Goal: Task Accomplishment & Management: Use online tool/utility

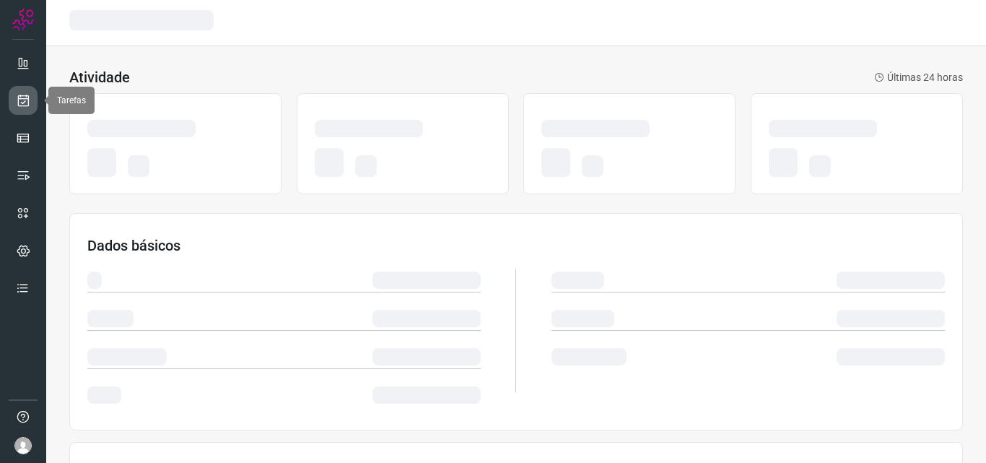
click at [22, 101] on icon at bounding box center [23, 100] width 15 height 14
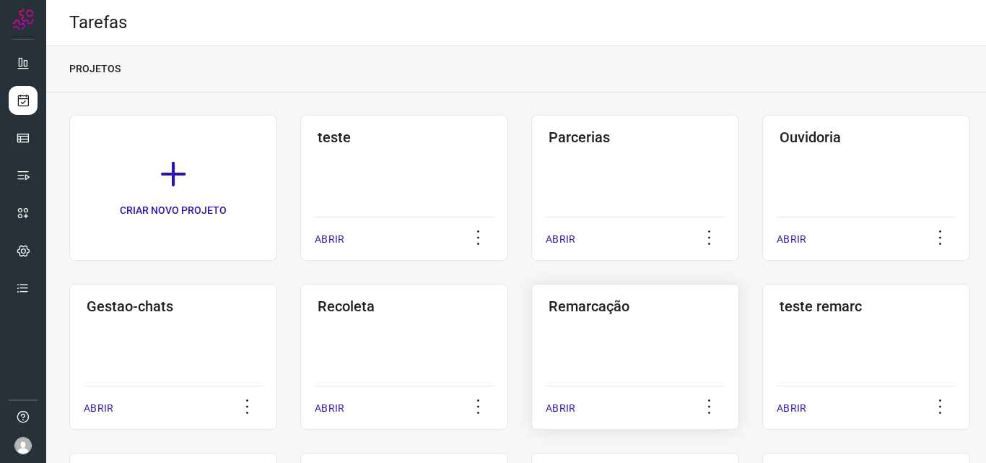
click at [670, 383] on div "Remarcação ABRIR" at bounding box center [635, 357] width 208 height 146
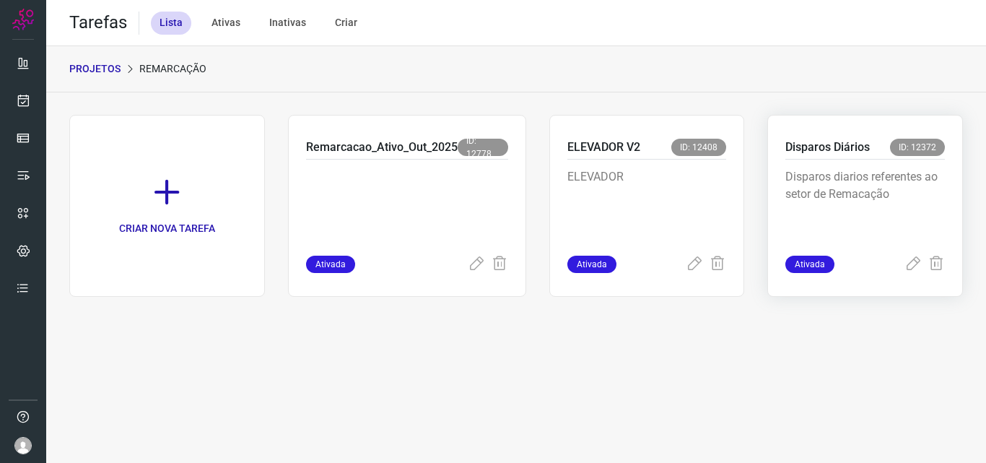
click at [853, 201] on p "Disparos diarios referentes ao setor de Remacação" at bounding box center [866, 204] width 160 height 72
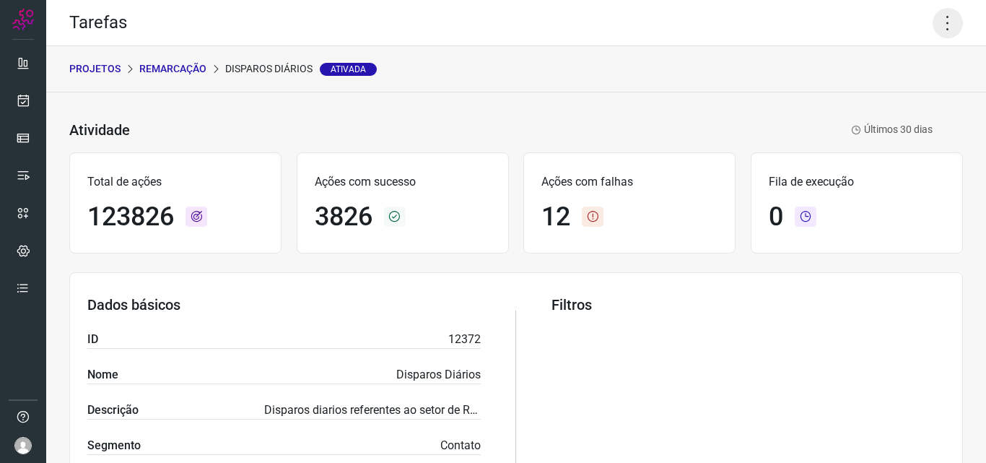
click at [944, 21] on icon at bounding box center [948, 23] width 30 height 30
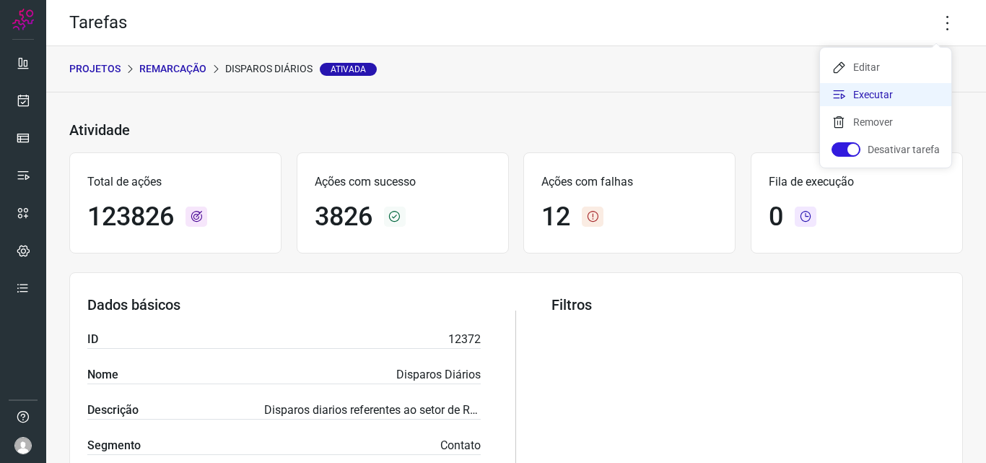
click at [896, 100] on li "Executar" at bounding box center [885, 94] width 131 height 23
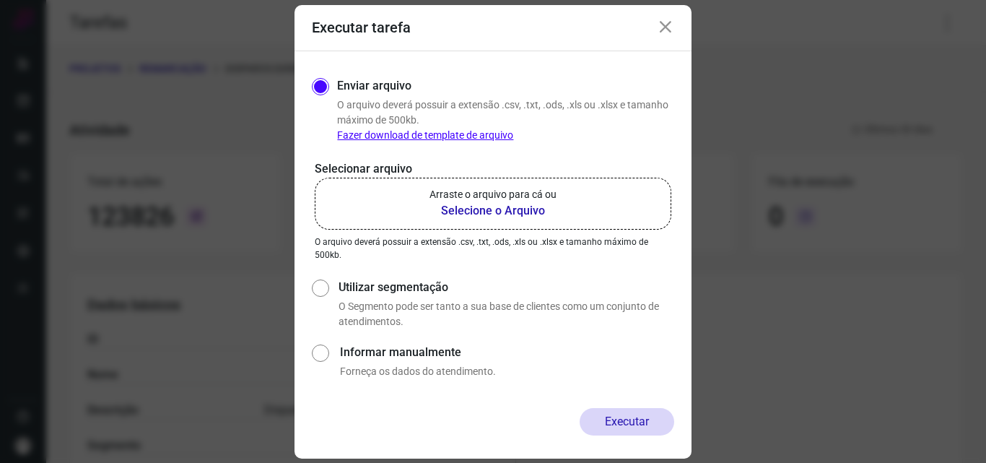
click at [542, 209] on b "Selecione o Arquivo" at bounding box center [493, 210] width 127 height 17
click at [0, 0] on input "Arraste o arquivo para cá ou Selecione o Arquivo" at bounding box center [0, 0] width 0 height 0
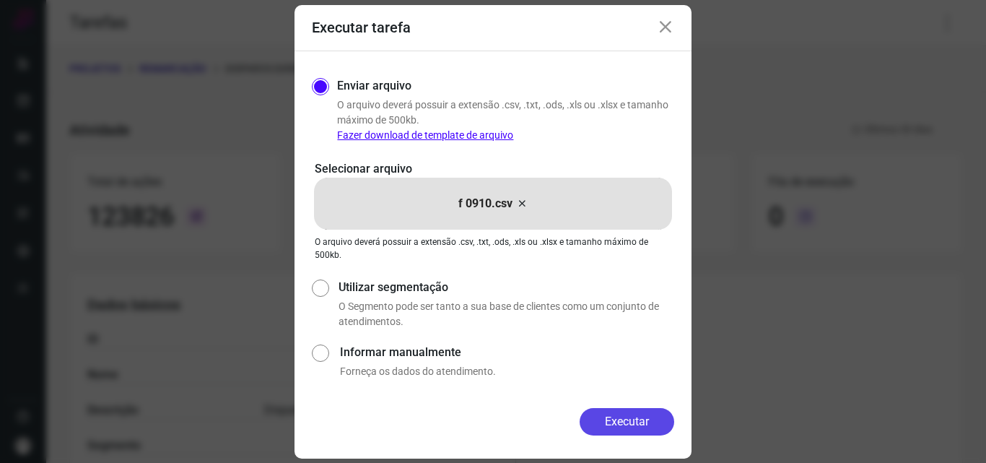
click at [656, 417] on button "Executar" at bounding box center [627, 421] width 95 height 27
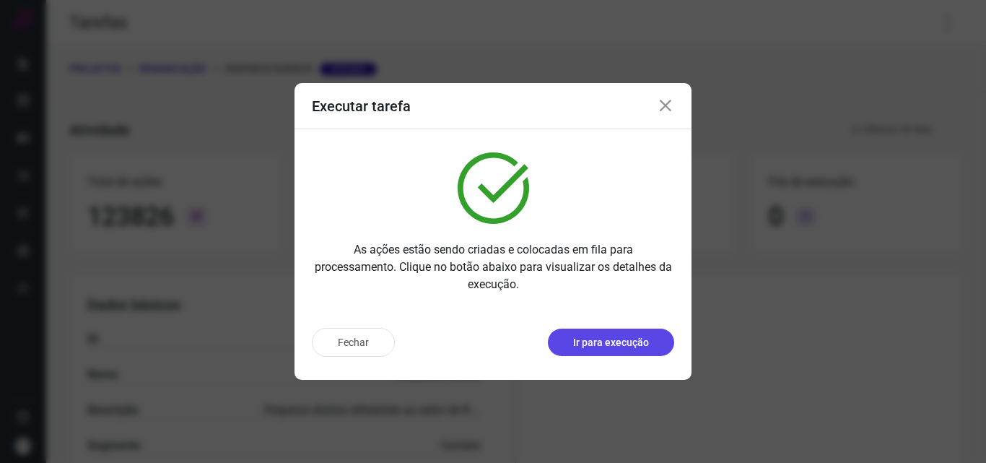
click at [646, 342] on p "Ir para execução" at bounding box center [611, 342] width 76 height 15
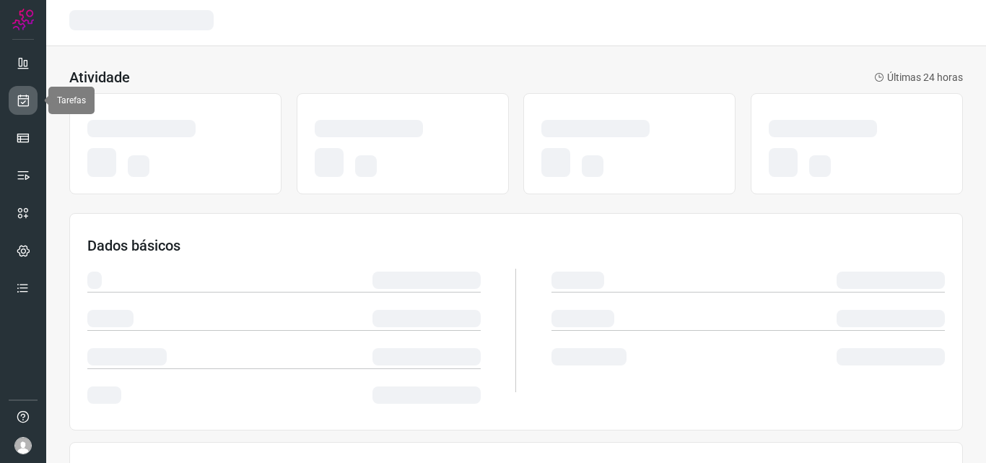
click at [19, 108] on link at bounding box center [23, 100] width 29 height 29
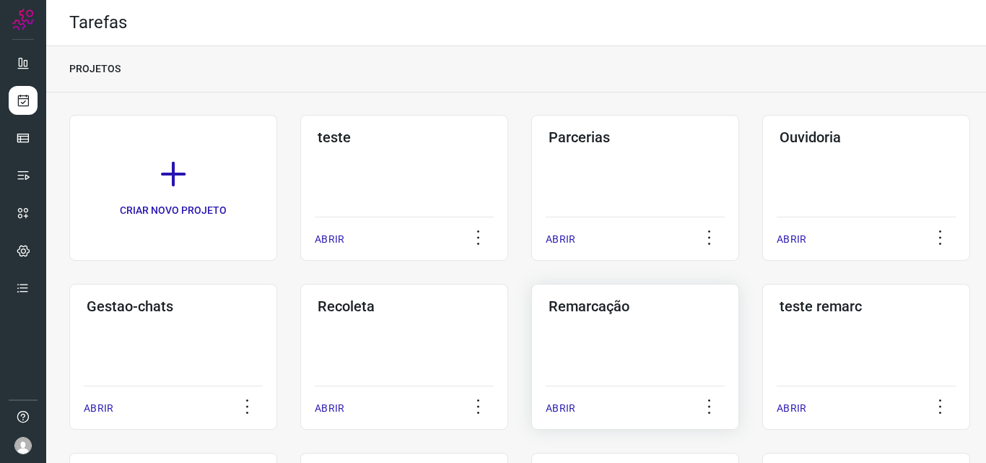
click at [590, 333] on div "Remarcação ABRIR" at bounding box center [635, 357] width 208 height 146
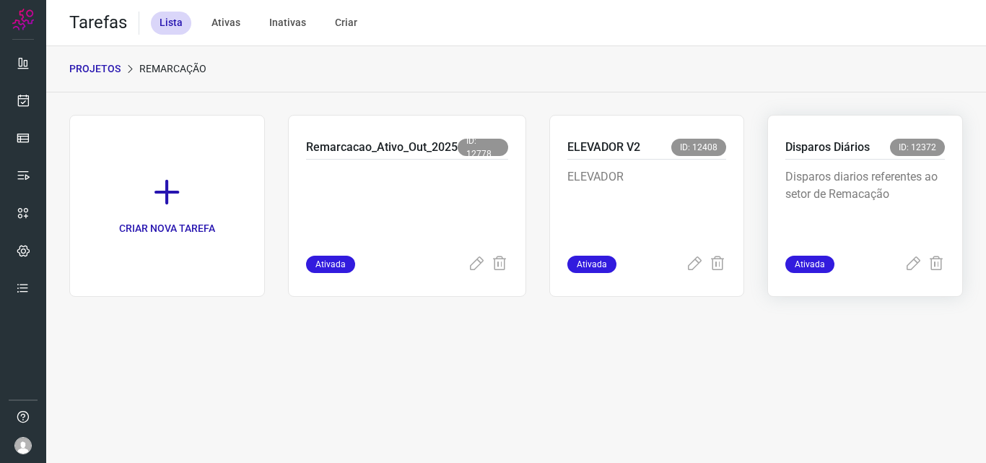
click at [877, 160] on div "Disparos diarios referentes ao setor de Remacação" at bounding box center [866, 208] width 160 height 96
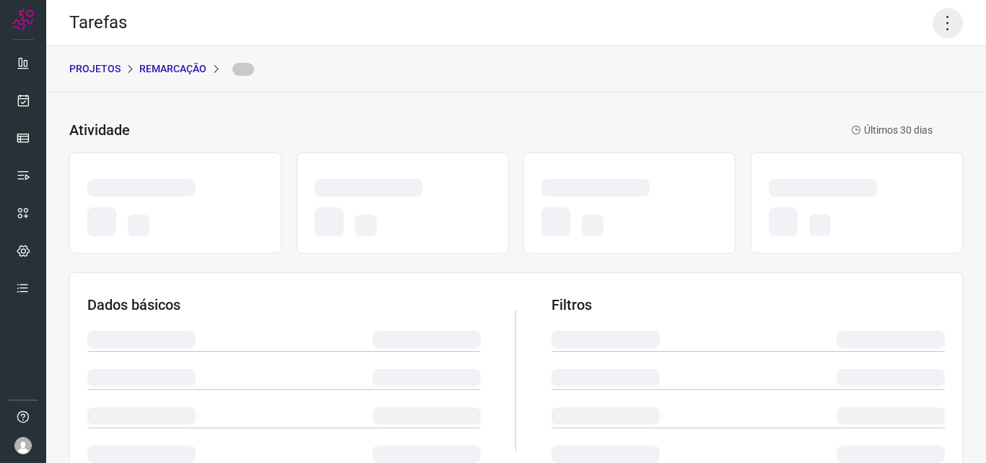
click at [939, 23] on icon at bounding box center [948, 23] width 30 height 30
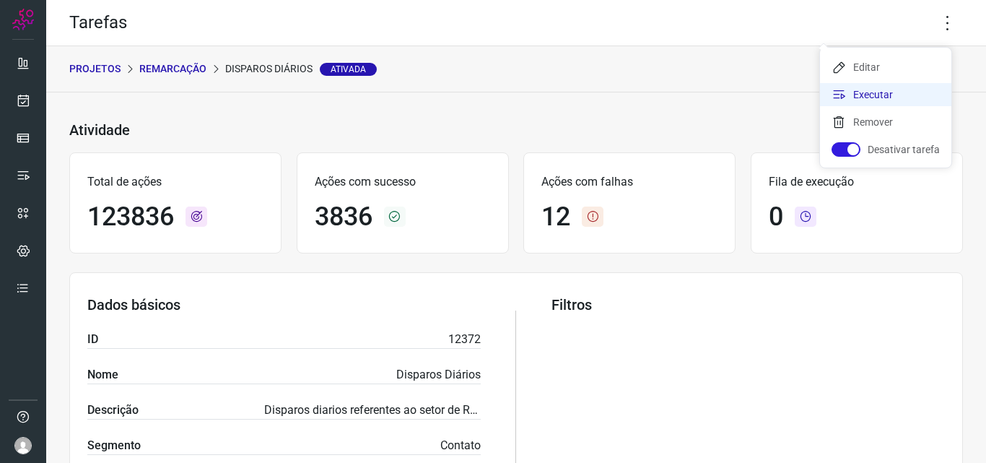
click at [908, 90] on li "Executar" at bounding box center [885, 94] width 131 height 23
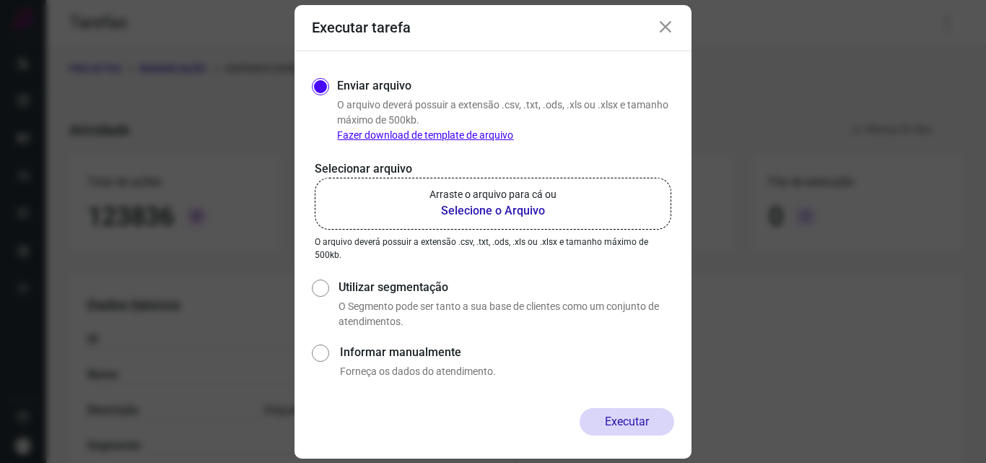
click at [528, 221] on label "Arraste o arquivo para cá ou Selecione o Arquivo" at bounding box center [493, 204] width 357 height 52
click at [0, 0] on input "Arraste o arquivo para cá ou Selecione o Arquivo" at bounding box center [0, 0] width 0 height 0
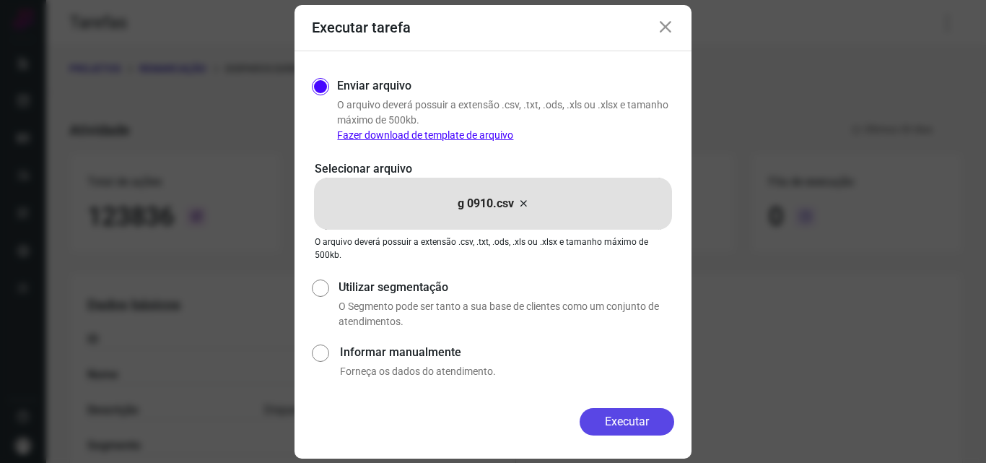
click at [616, 413] on button "Executar" at bounding box center [627, 421] width 95 height 27
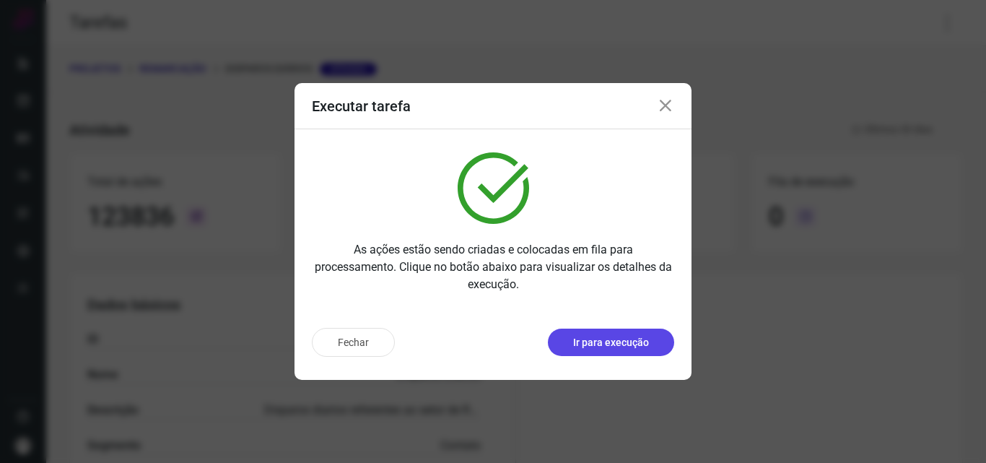
click at [635, 347] on p "Ir para execução" at bounding box center [611, 342] width 76 height 15
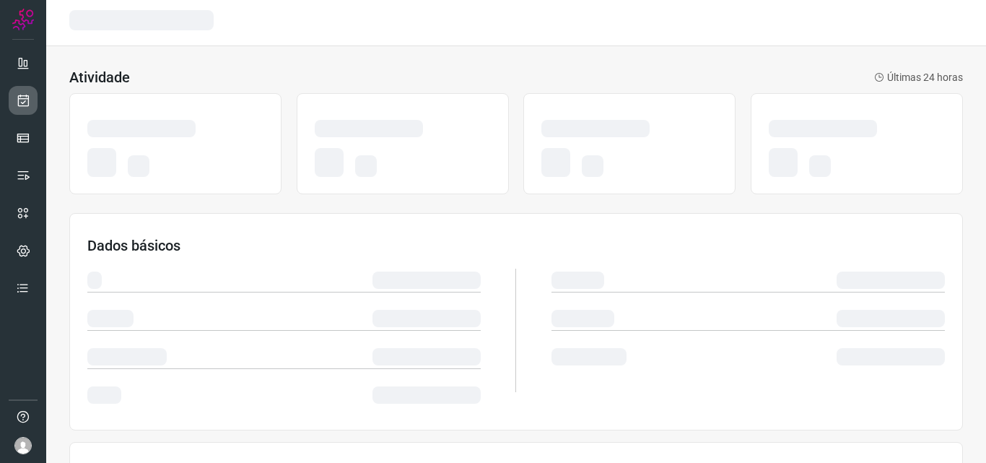
click at [30, 100] on link at bounding box center [23, 100] width 29 height 29
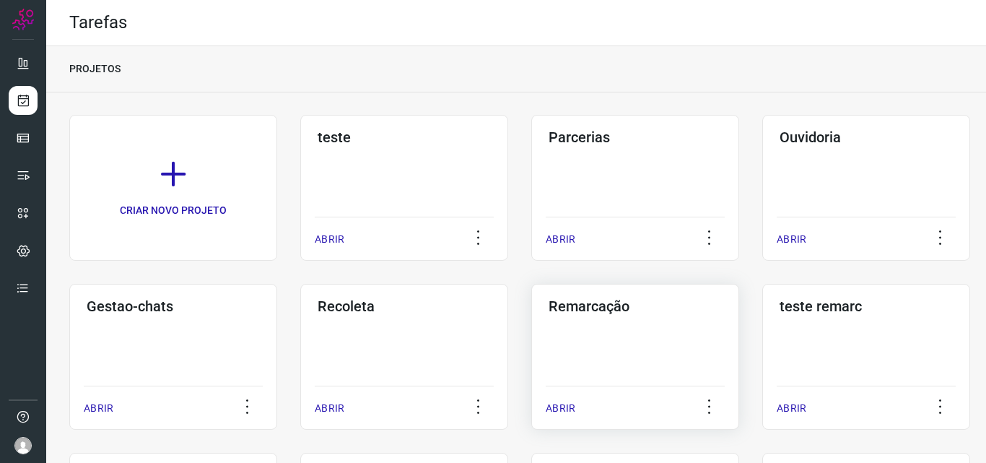
click at [594, 342] on div "Remarcação ABRIR" at bounding box center [635, 357] width 208 height 146
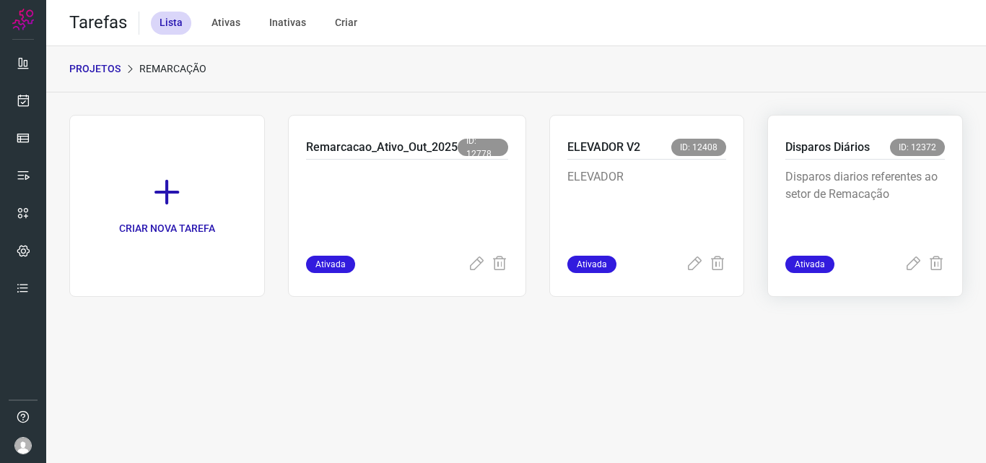
click at [841, 210] on p "Disparos diarios referentes ao setor de Remacação" at bounding box center [866, 204] width 160 height 72
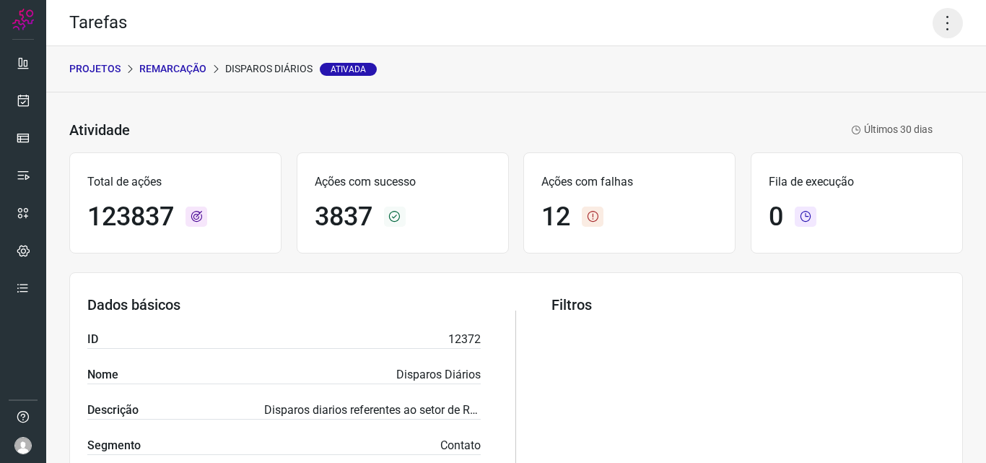
click at [939, 22] on icon at bounding box center [948, 23] width 30 height 30
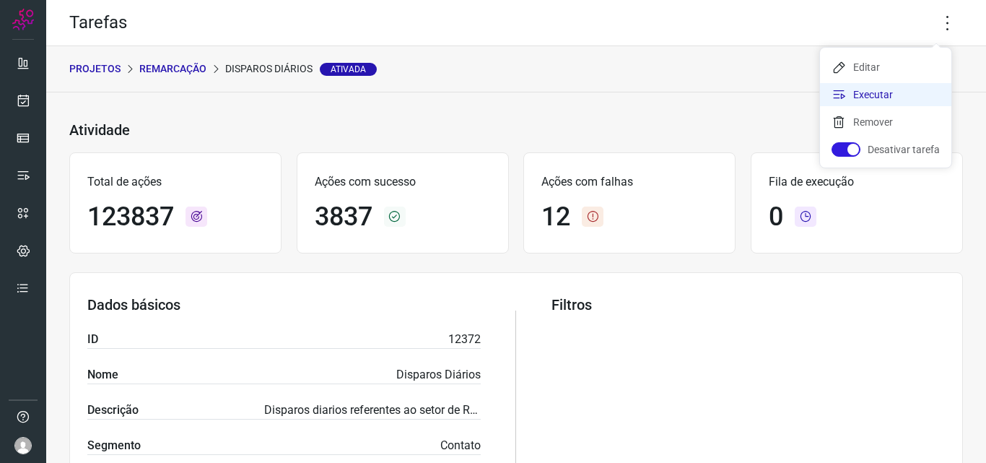
click at [893, 92] on li "Executar" at bounding box center [885, 94] width 131 height 23
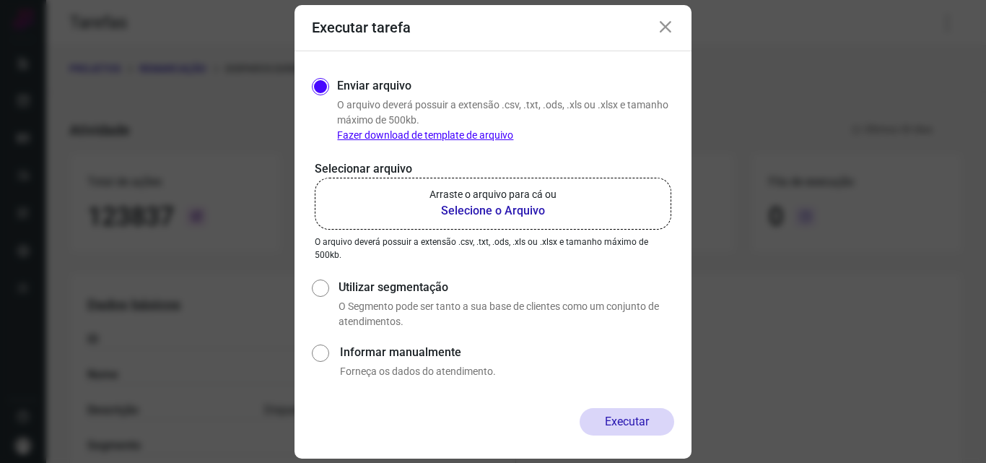
click at [521, 196] on p "Arraste o arquivo para cá ou" at bounding box center [493, 194] width 127 height 15
click at [0, 0] on input "Arraste o arquivo para cá ou Selecione o Arquivo" at bounding box center [0, 0] width 0 height 0
click at [366, 174] on p "Selecionar arquivo" at bounding box center [493, 168] width 357 height 17
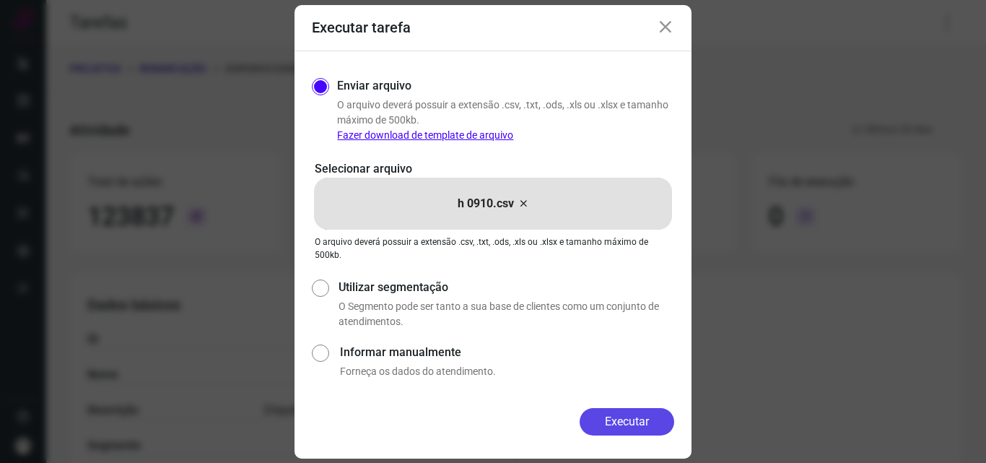
click at [621, 411] on button "Executar" at bounding box center [627, 421] width 95 height 27
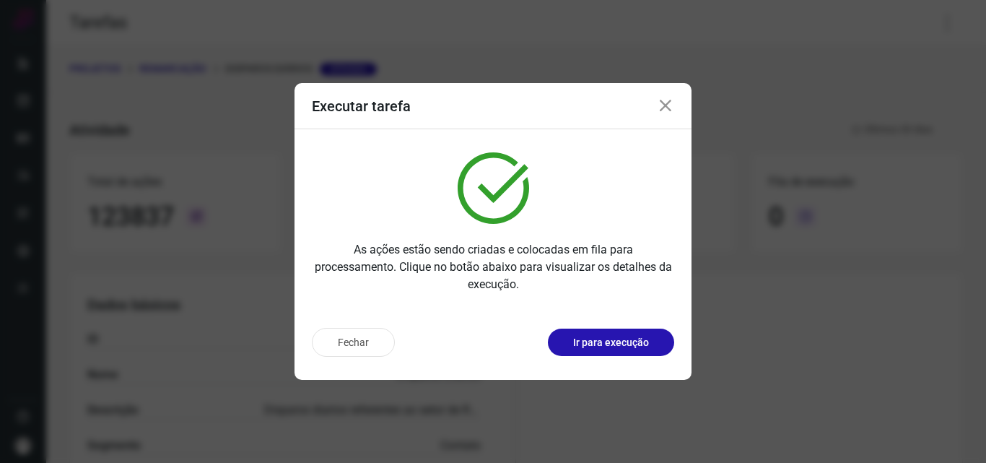
click at [638, 351] on button "Ir para execução" at bounding box center [611, 342] width 126 height 27
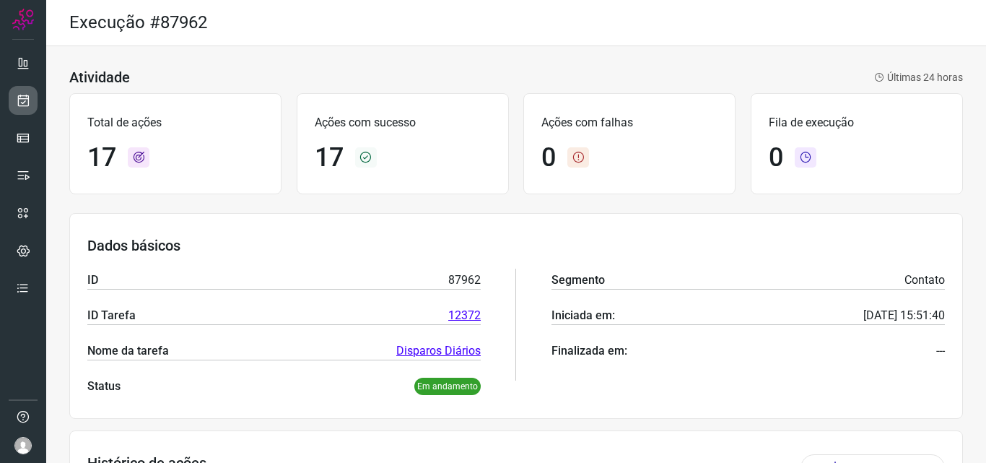
click at [33, 101] on link at bounding box center [23, 100] width 29 height 29
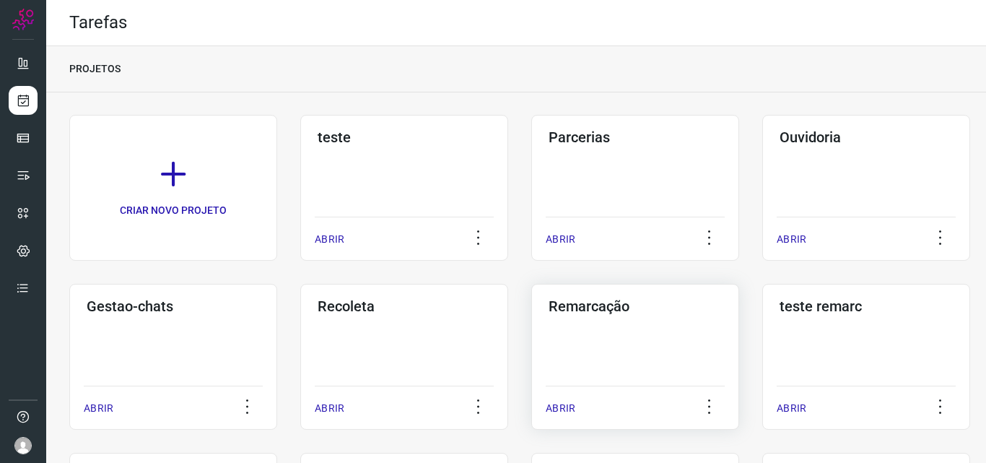
click at [555, 352] on div "Remarcação ABRIR" at bounding box center [635, 357] width 208 height 146
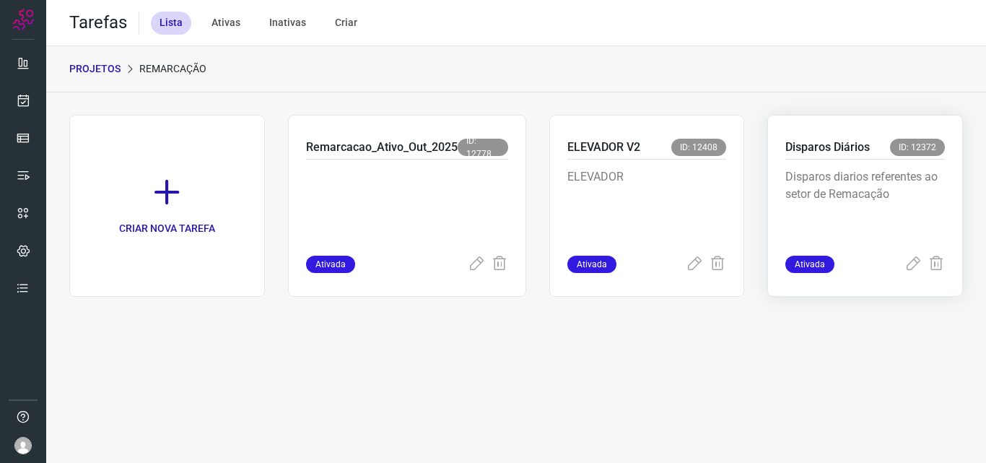
click at [869, 165] on div "Disparos diarios referentes ao setor de Remacação" at bounding box center [866, 208] width 160 height 96
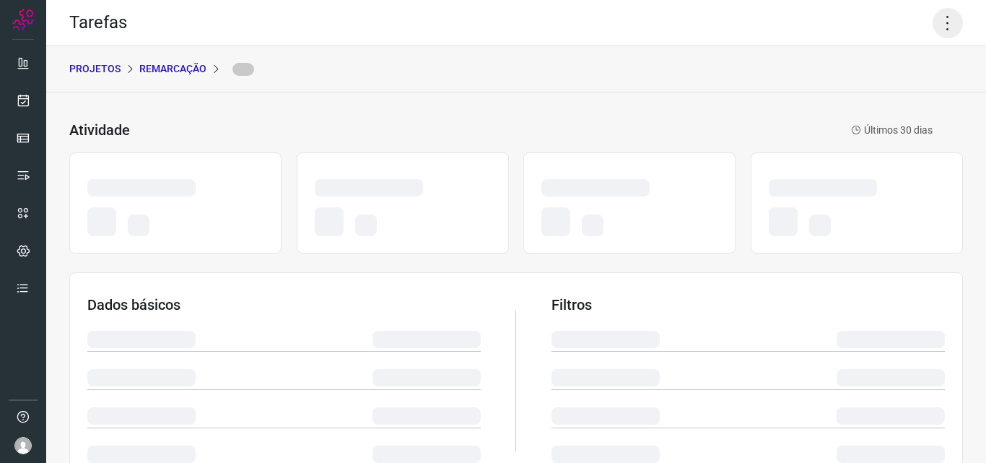
click at [948, 11] on icon at bounding box center [948, 23] width 30 height 30
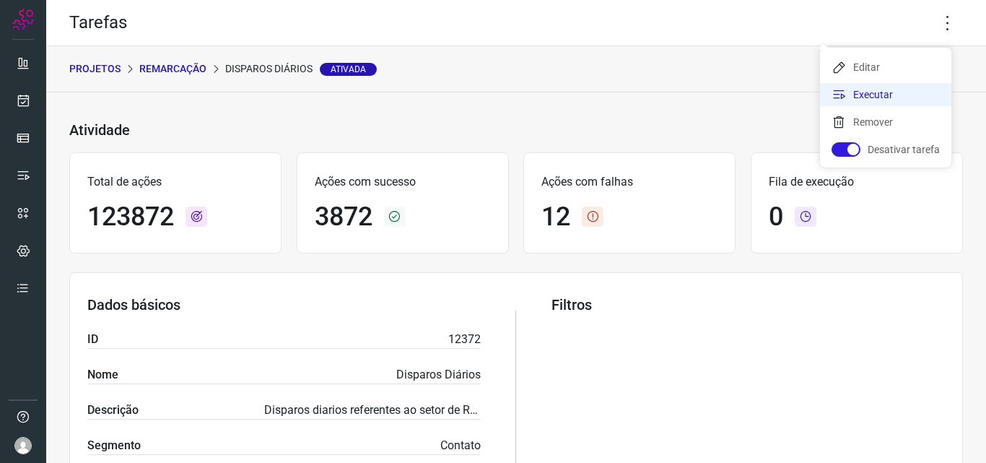
click at [880, 103] on li "Executar" at bounding box center [885, 94] width 131 height 23
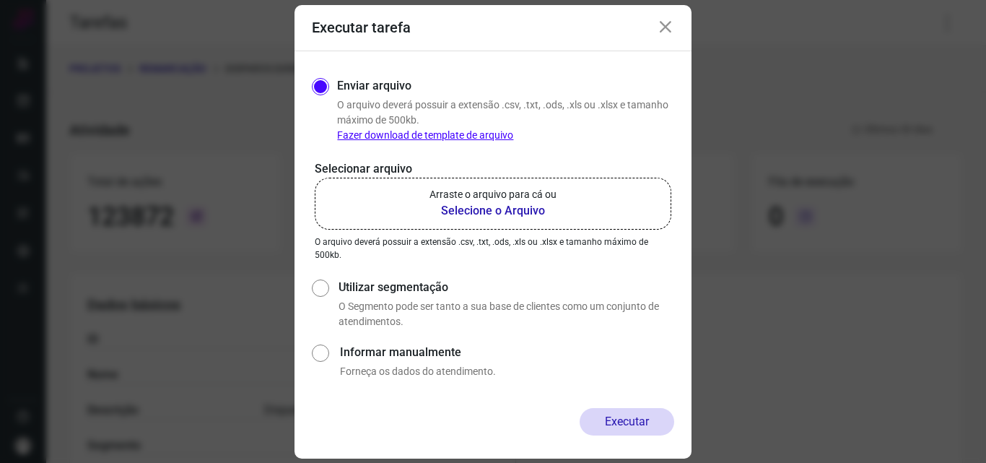
click at [498, 196] on p "Arraste o arquivo para cá ou" at bounding box center [493, 194] width 127 height 15
click at [0, 0] on input "Arraste o arquivo para cá ou Selecione o Arquivo" at bounding box center [0, 0] width 0 height 0
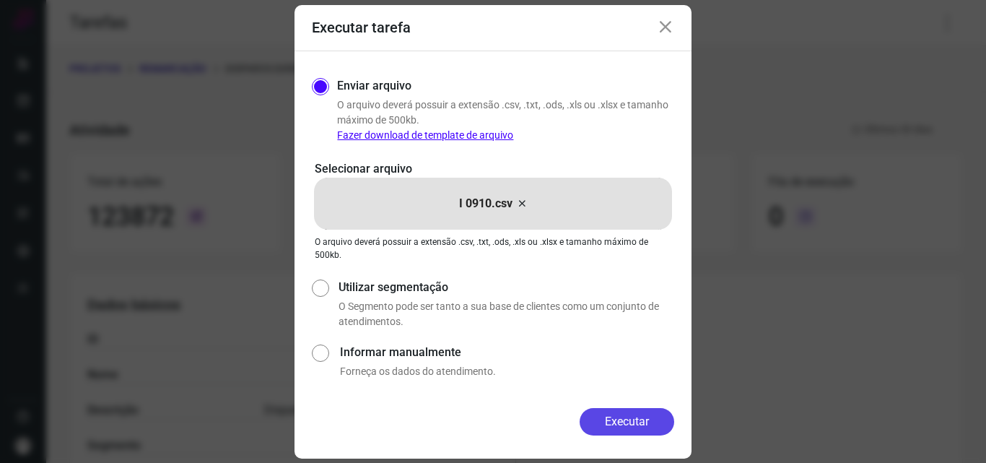
click at [614, 421] on button "Executar" at bounding box center [627, 421] width 95 height 27
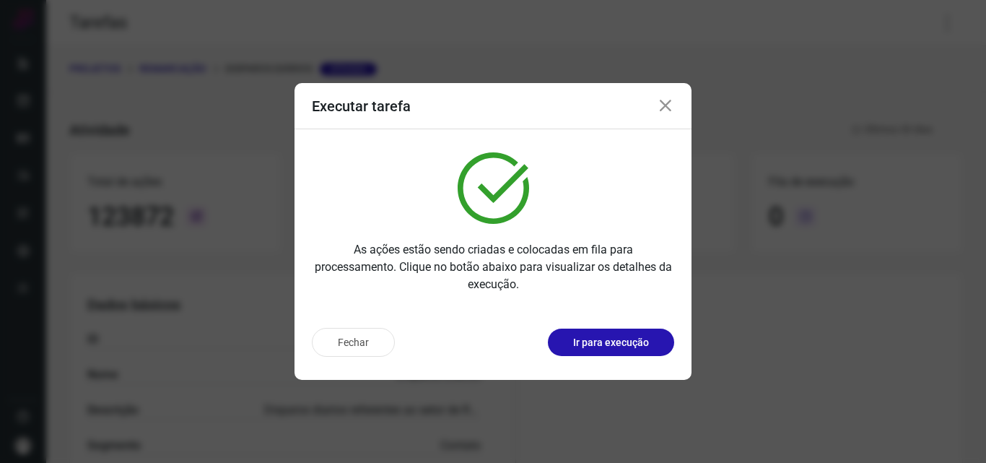
click at [643, 344] on p "Ir para execução" at bounding box center [611, 342] width 76 height 15
